Goal: Information Seeking & Learning: Learn about a topic

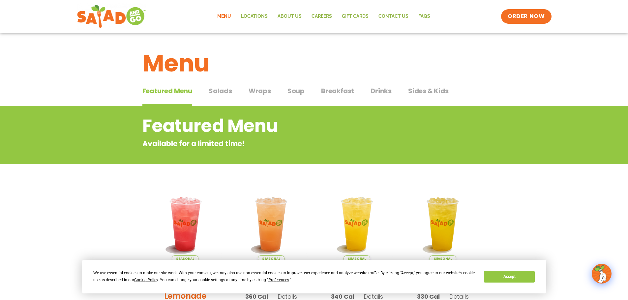
click at [228, 91] on span "Salads" at bounding box center [220, 91] width 23 height 10
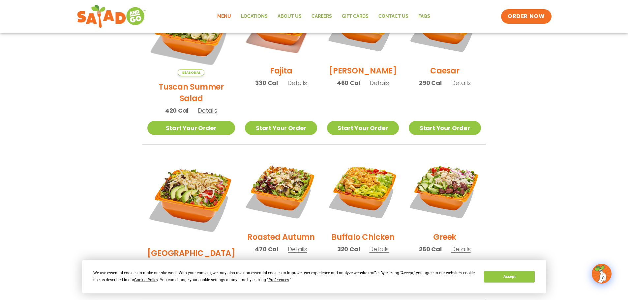
scroll to position [198, 0]
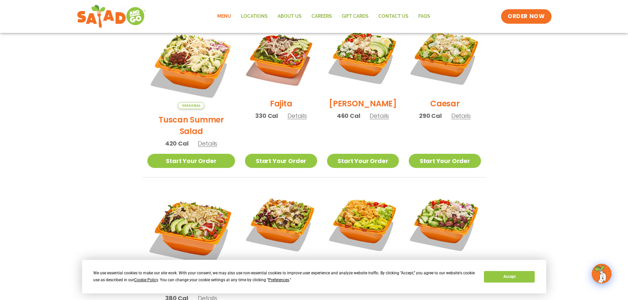
click at [456, 120] on span "Details" at bounding box center [460, 116] width 19 height 8
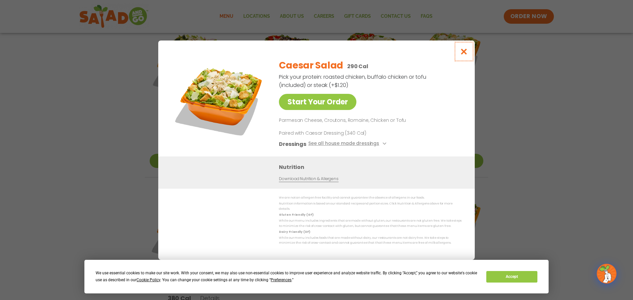
click at [466, 55] on icon "Close modal" at bounding box center [464, 51] width 8 height 7
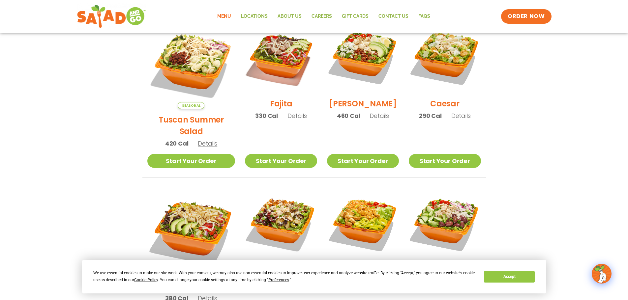
click at [203, 139] on span "Details" at bounding box center [207, 143] width 19 height 8
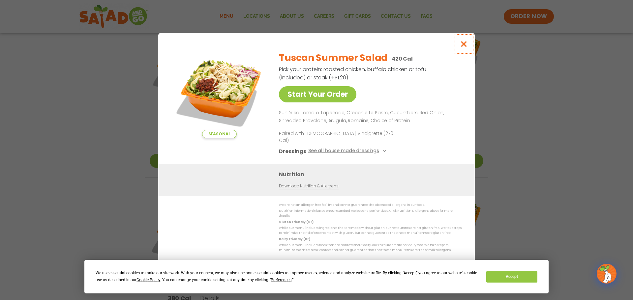
click at [466, 47] on icon "Close modal" at bounding box center [464, 44] width 8 height 7
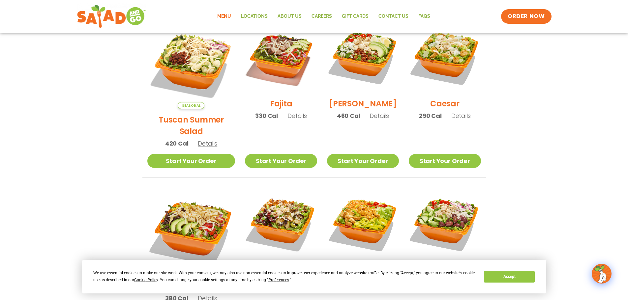
click at [288, 120] on span "Details" at bounding box center [297, 116] width 19 height 8
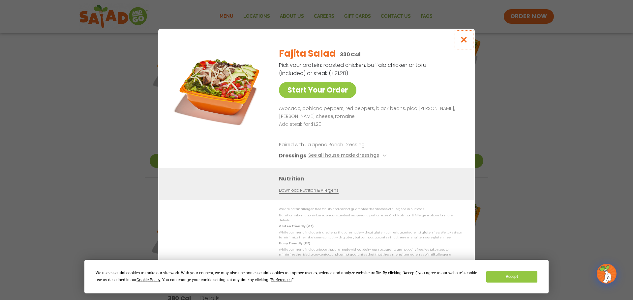
click at [463, 43] on icon "Close modal" at bounding box center [464, 39] width 8 height 7
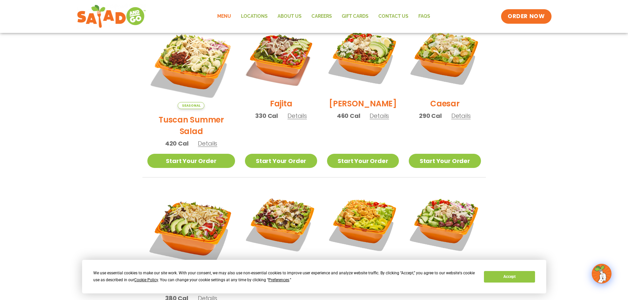
click at [371, 120] on span "Details" at bounding box center [379, 116] width 19 height 8
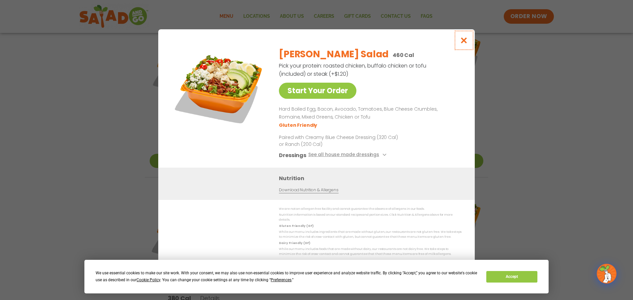
click at [464, 42] on icon "Close modal" at bounding box center [464, 40] width 8 height 7
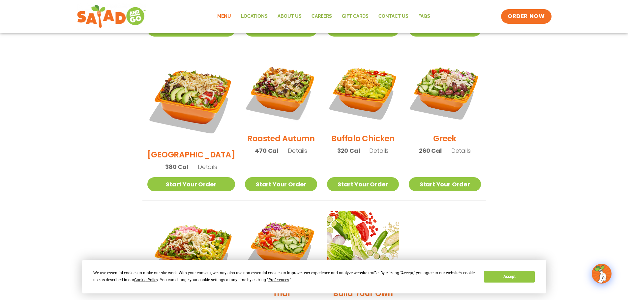
scroll to position [330, 0]
click at [200, 163] on span "Details" at bounding box center [207, 167] width 19 height 8
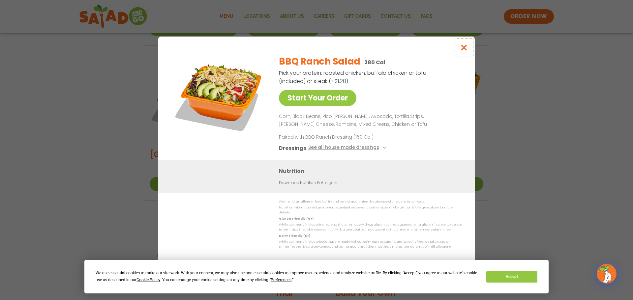
click at [465, 51] on icon "Close modal" at bounding box center [464, 47] width 8 height 7
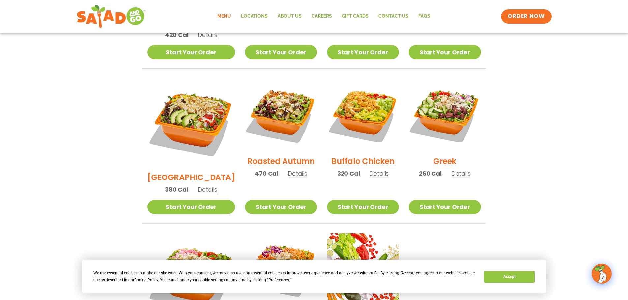
scroll to position [297, 0]
